Goal: Find specific page/section: Find specific page/section

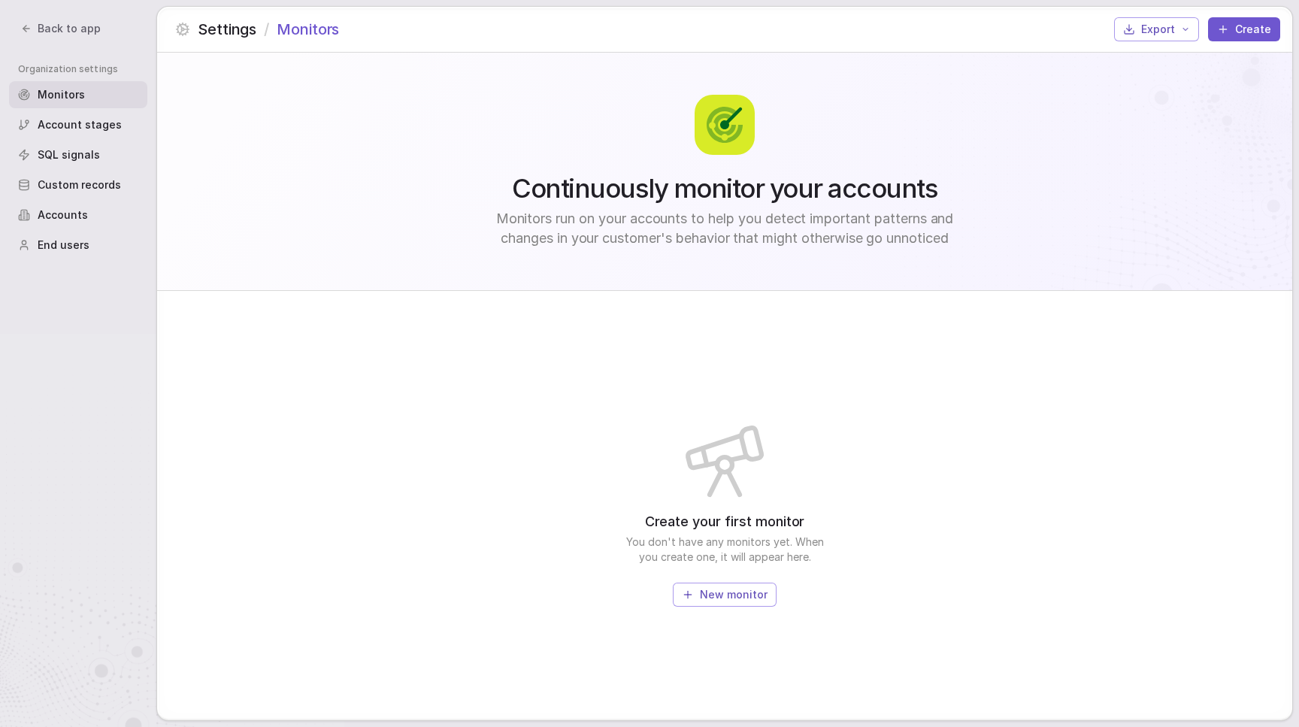
click at [59, 219] on span "Accounts" at bounding box center [63, 215] width 50 height 15
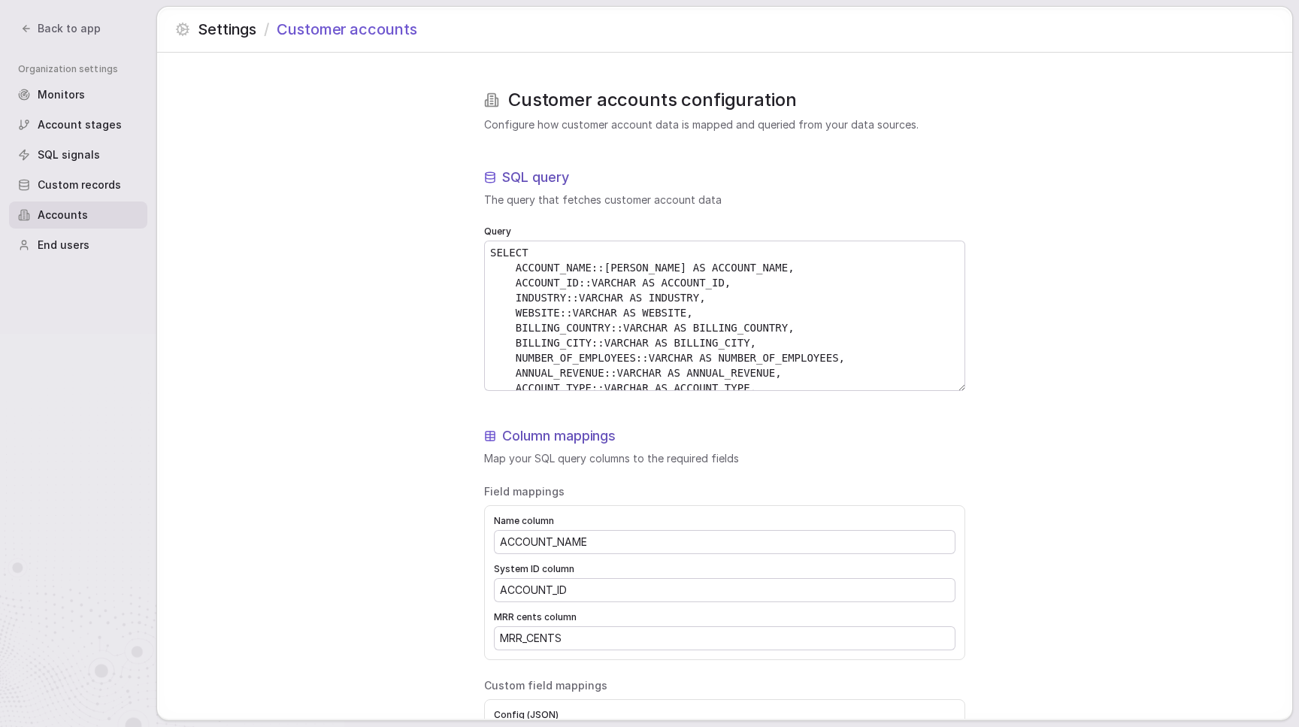
click at [52, 251] on span "End users" at bounding box center [64, 245] width 52 height 15
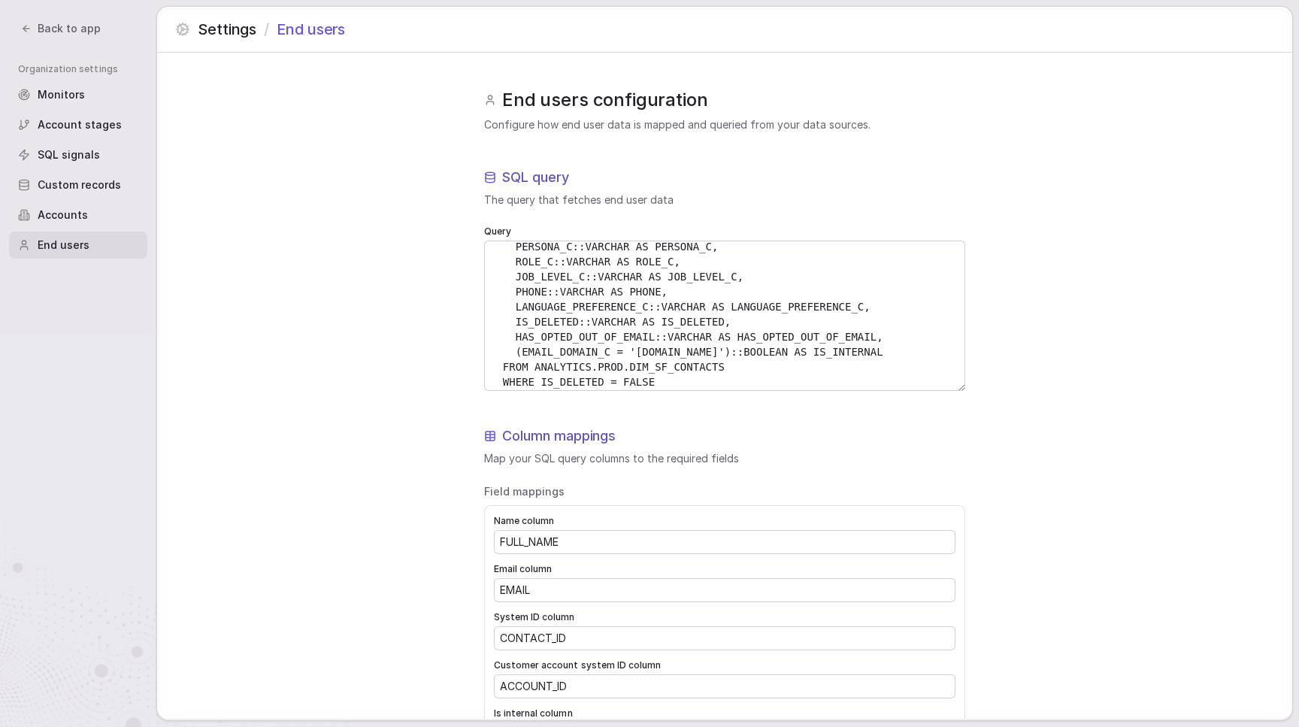
scroll to position [114, 0]
click at [730, 328] on textarea "SELECT CONTACT_ID::VARCHAR AS CONTACT_ID, ACCOUNT_ID::VARCHAR AS ACCOUNT_ID, EM…" at bounding box center [725, 315] width 480 height 149
